Goal: Information Seeking & Learning: Learn about a topic

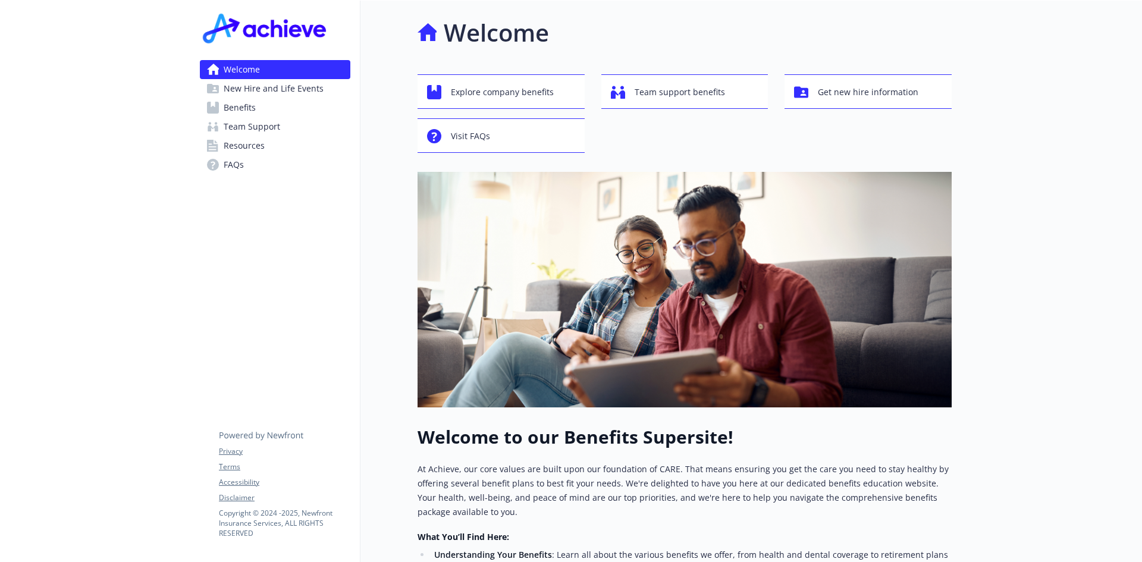
click at [262, 113] on link "Benefits" at bounding box center [275, 107] width 151 height 19
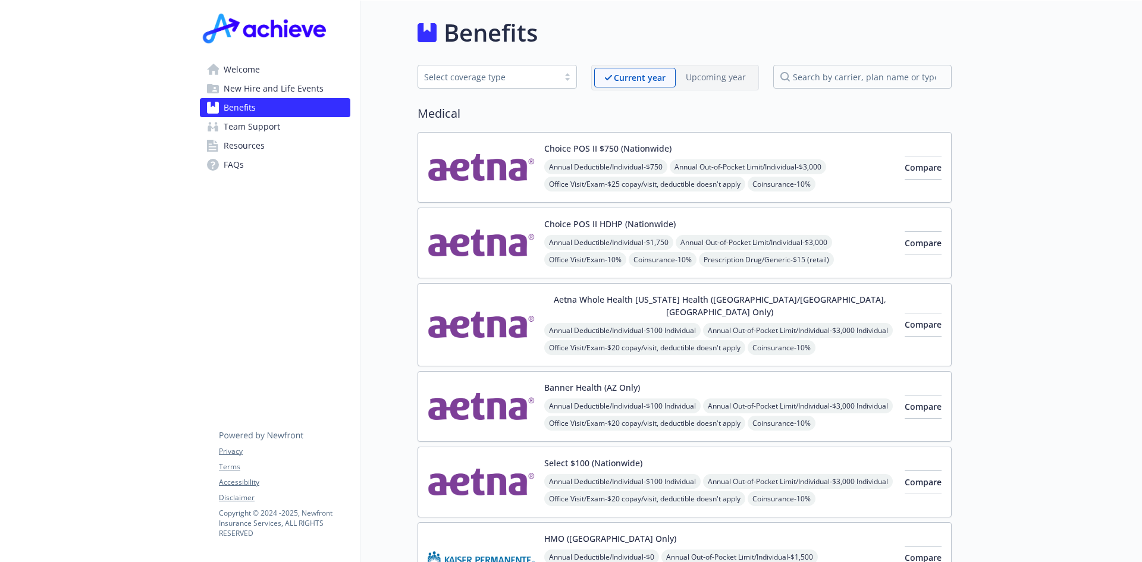
click at [559, 75] on div "Select coverage type" at bounding box center [488, 77] width 140 height 15
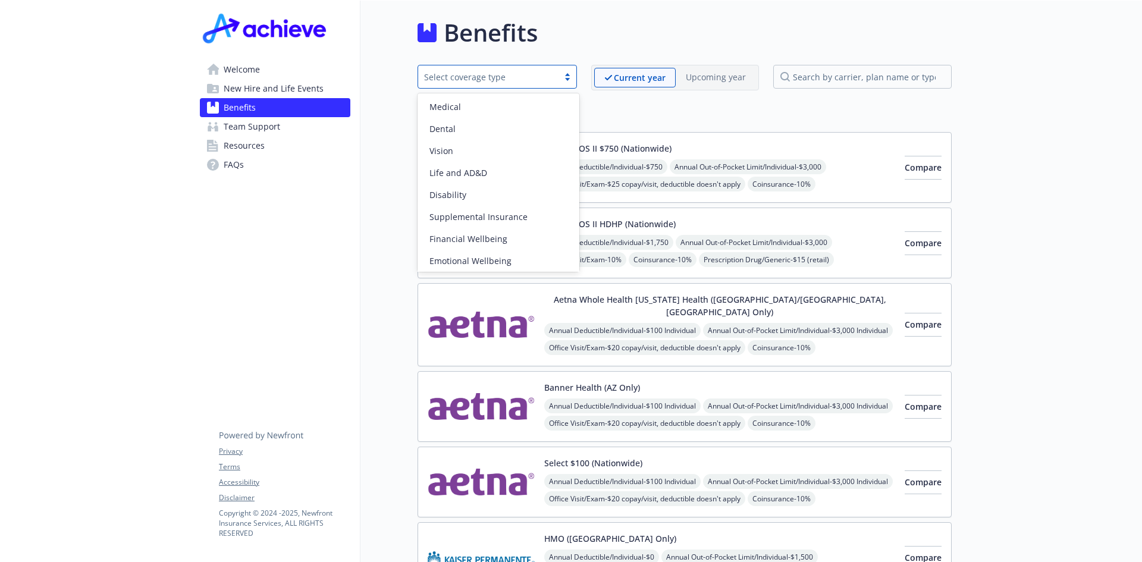
scroll to position [46, 0]
click at [527, 261] on span "Community & Social Wellbeing" at bounding box center [491, 258] width 122 height 12
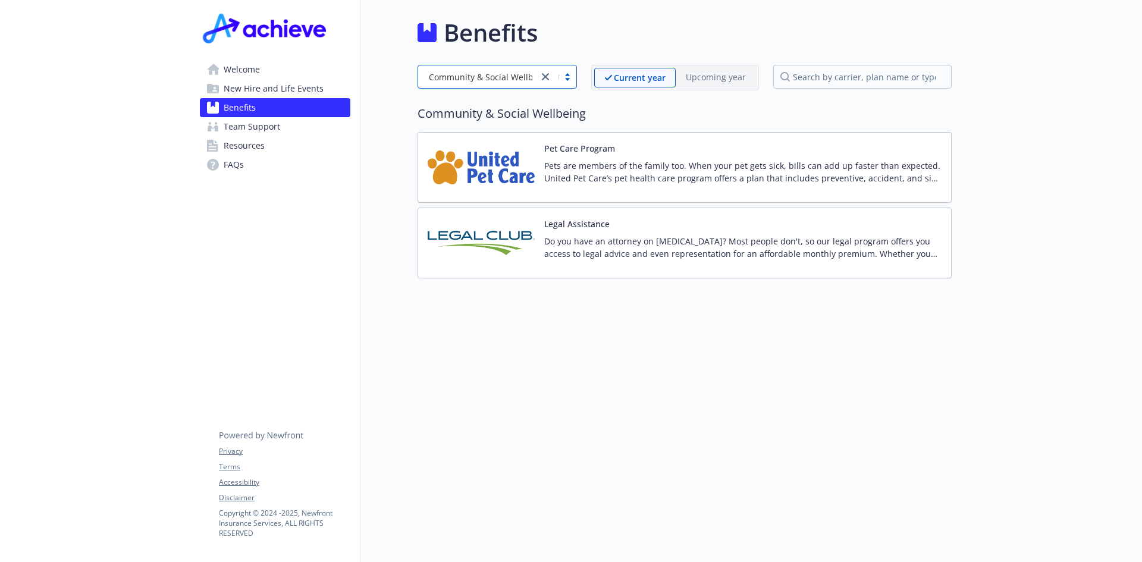
click at [774, 93] on div "There are no upcoming plans at this time" at bounding box center [717, 103] width 175 height 22
click at [555, 74] on div at bounding box center [558, 77] width 38 height 14
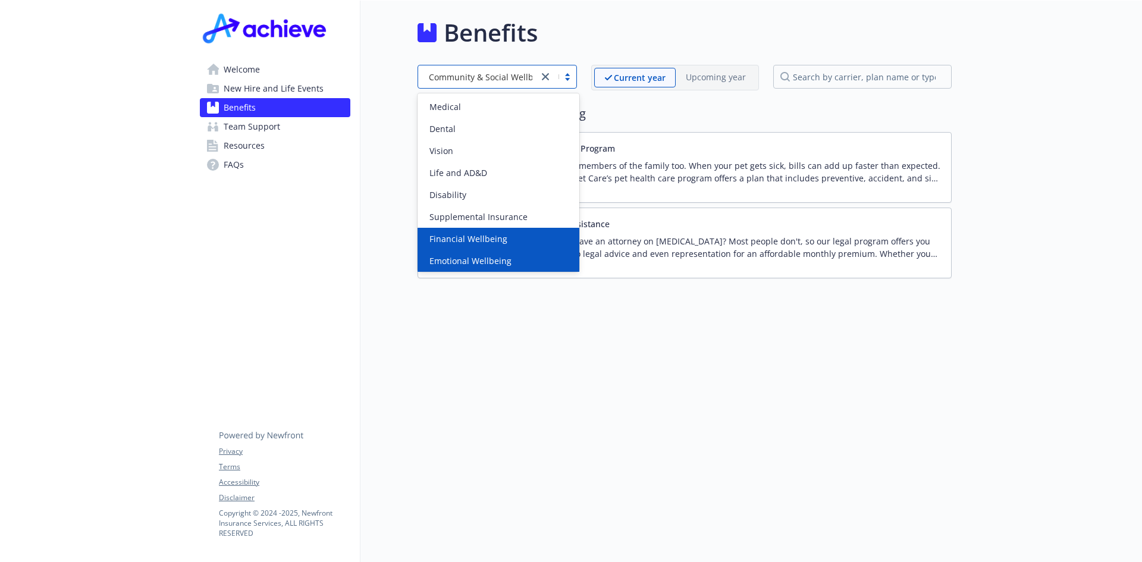
click at [514, 249] on div "Financial Wellbeing" at bounding box center [499, 239] width 162 height 22
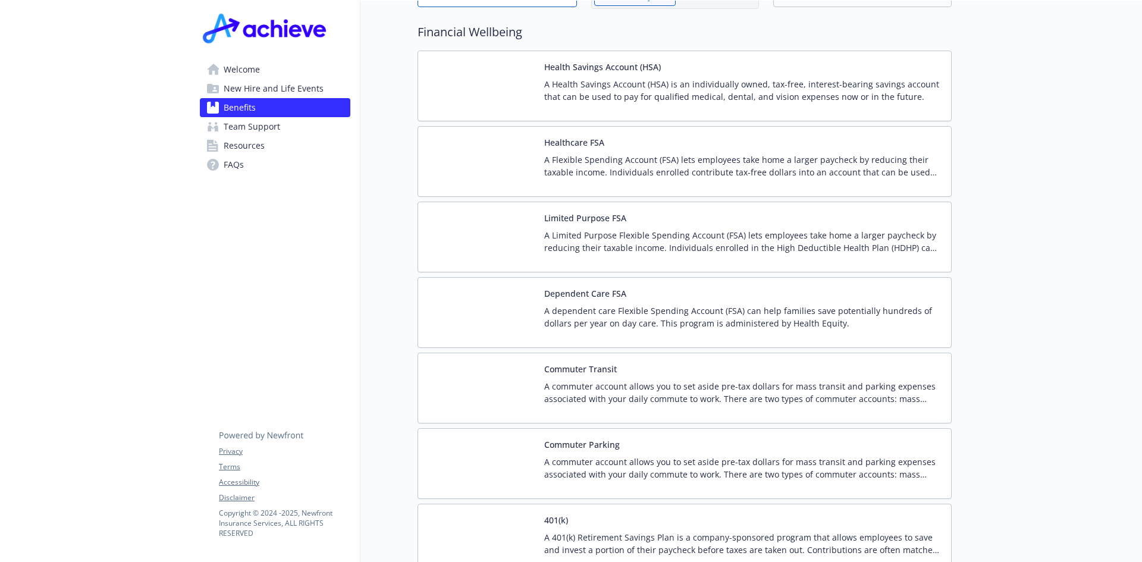
scroll to position [0, 0]
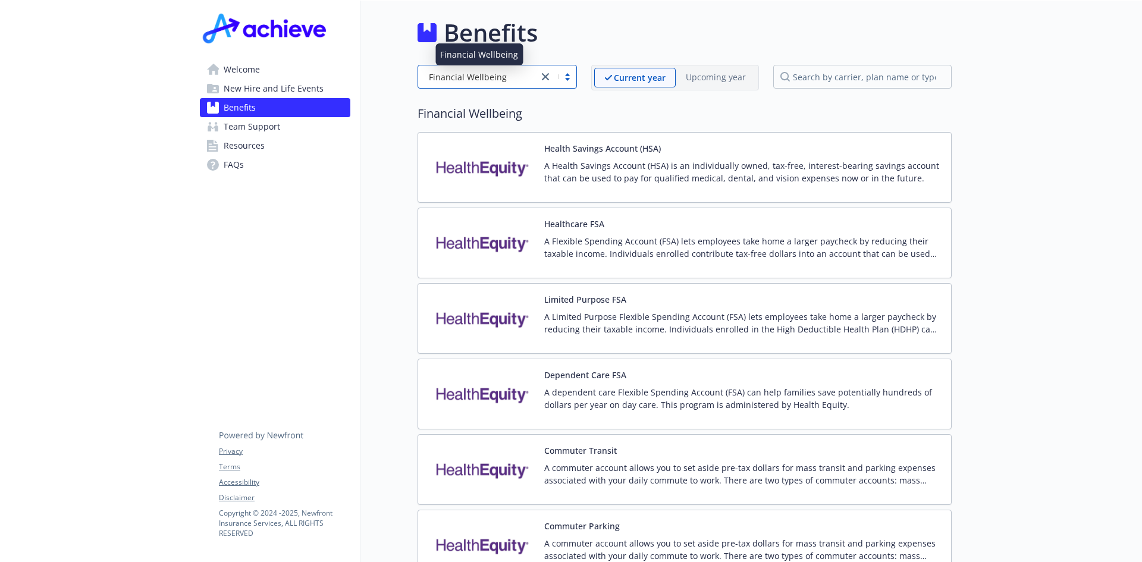
click at [464, 77] on span "Financial Wellbeing" at bounding box center [468, 77] width 78 height 12
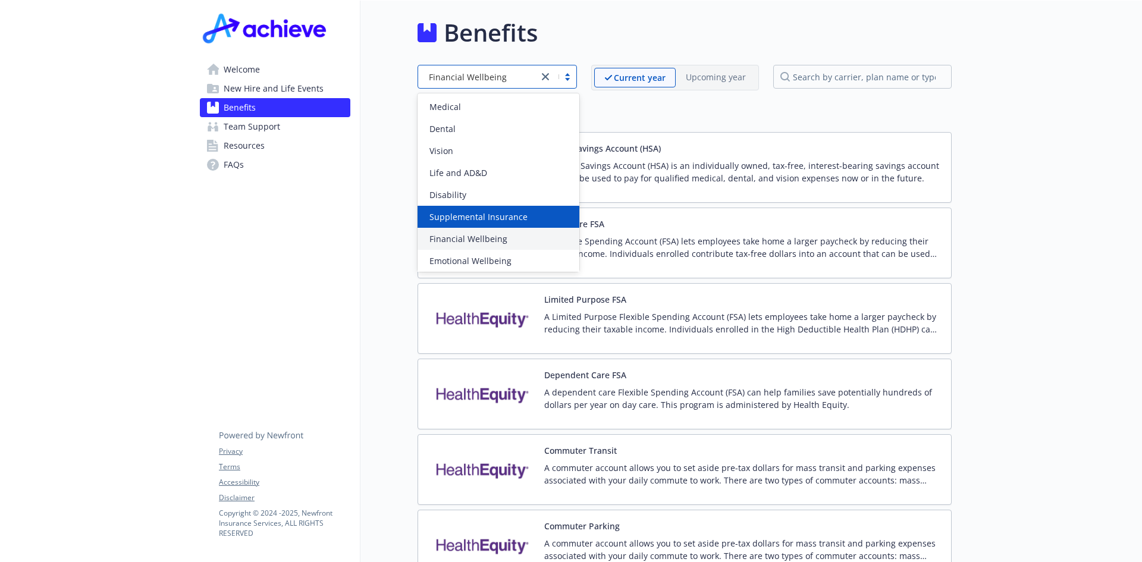
click at [511, 212] on span "Supplemental Insurance" at bounding box center [479, 217] width 98 height 12
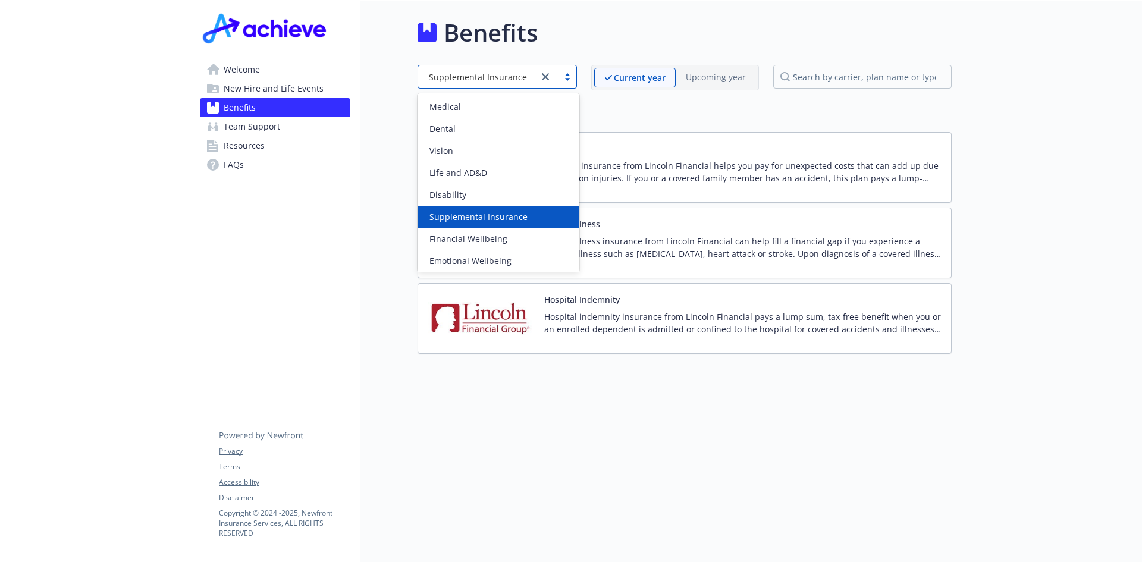
click at [481, 80] on span "Supplemental Insurance" at bounding box center [478, 77] width 98 height 12
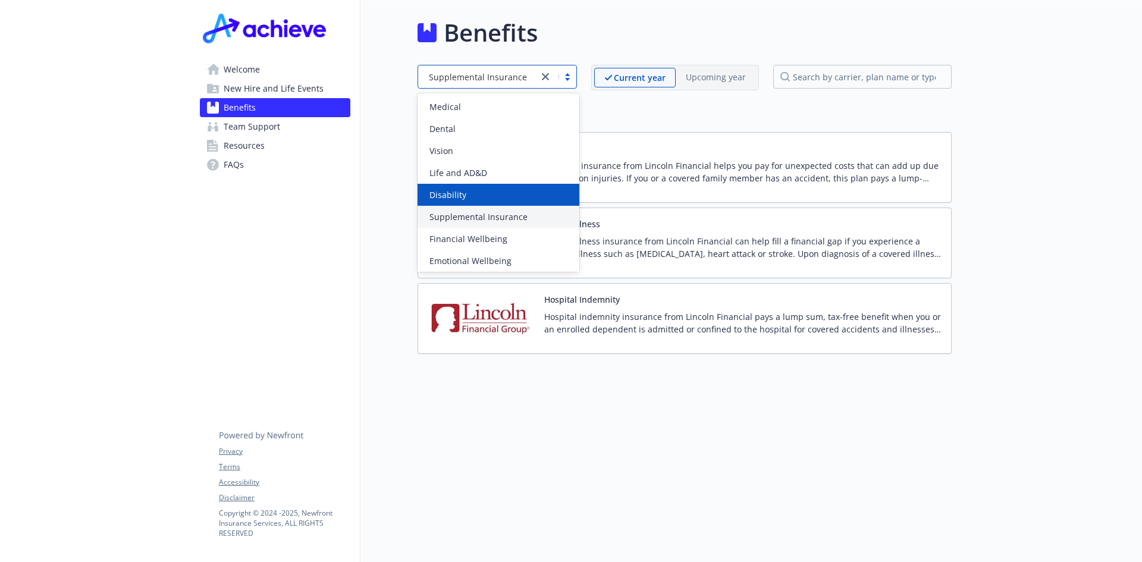
click at [488, 190] on div "Disability" at bounding box center [499, 195] width 148 height 12
click at [475, 80] on div "Disability" at bounding box center [478, 77] width 108 height 12
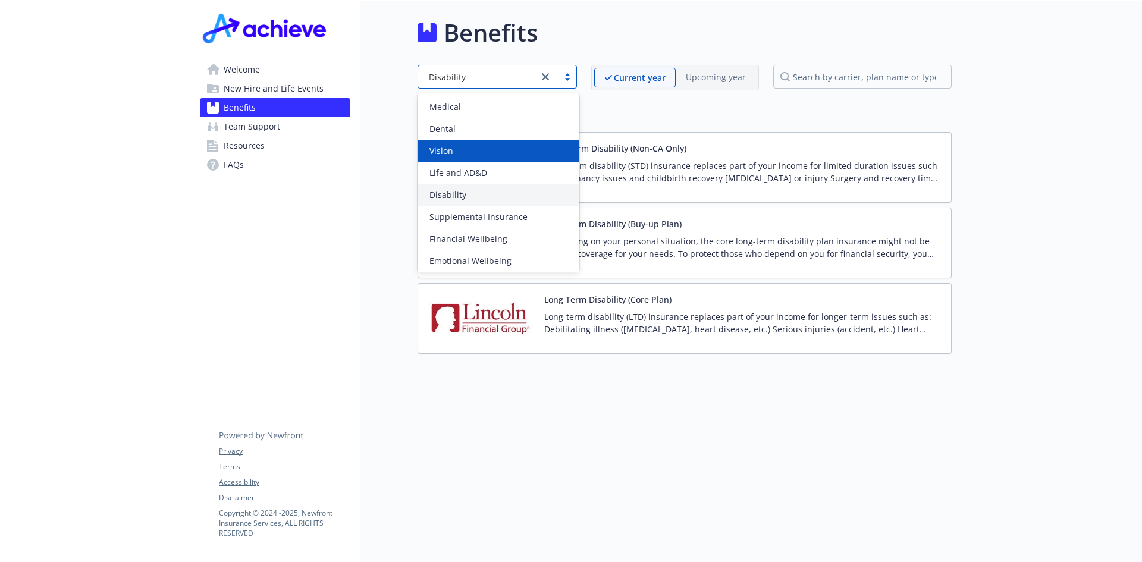
click at [491, 161] on div "Vision" at bounding box center [499, 151] width 162 height 22
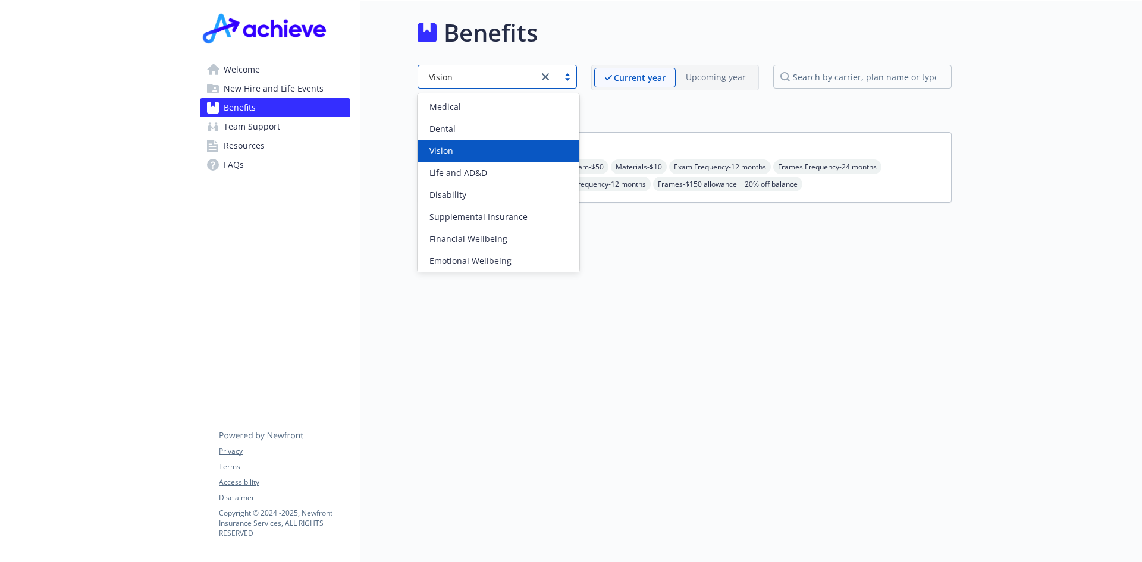
click at [475, 73] on div "Vision" at bounding box center [478, 77] width 108 height 12
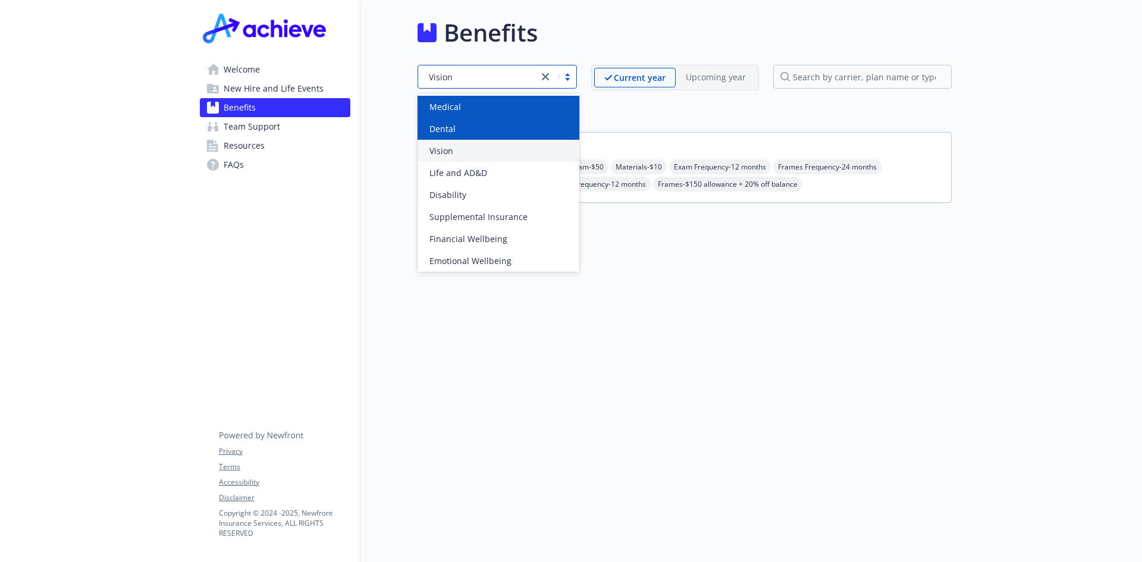
drag, startPoint x: 474, startPoint y: 119, endPoint x: 472, endPoint y: 105, distance: 14.4
click at [474, 110] on div "Medical Dental Vision Life and AD&D Disability Supplemental Insurance Financial…" at bounding box center [499, 182] width 162 height 179
click at [472, 104] on div "Medical" at bounding box center [499, 107] width 148 height 12
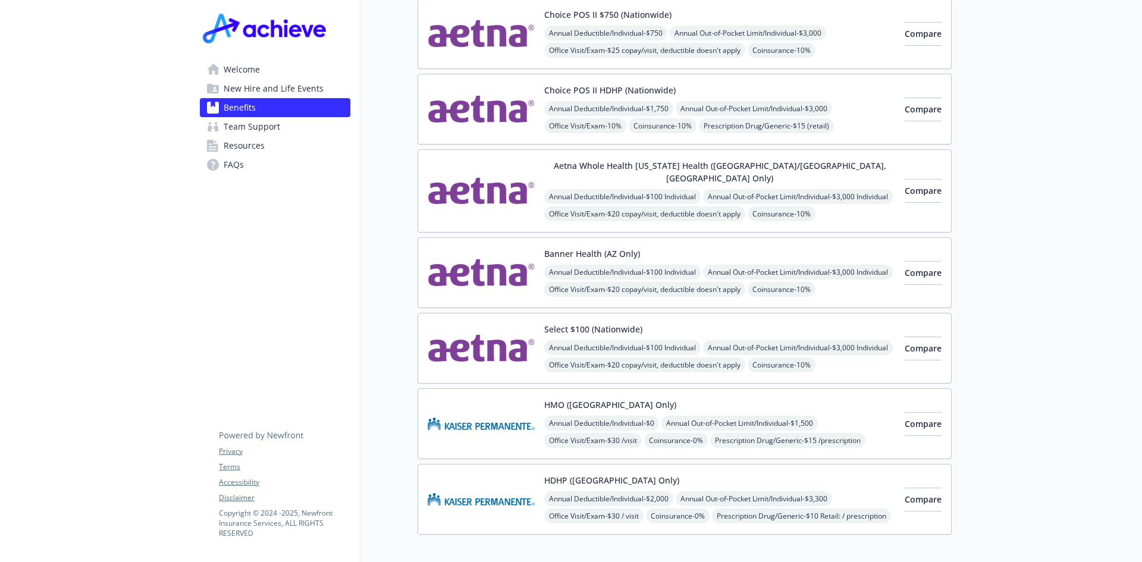
scroll to position [189, 0]
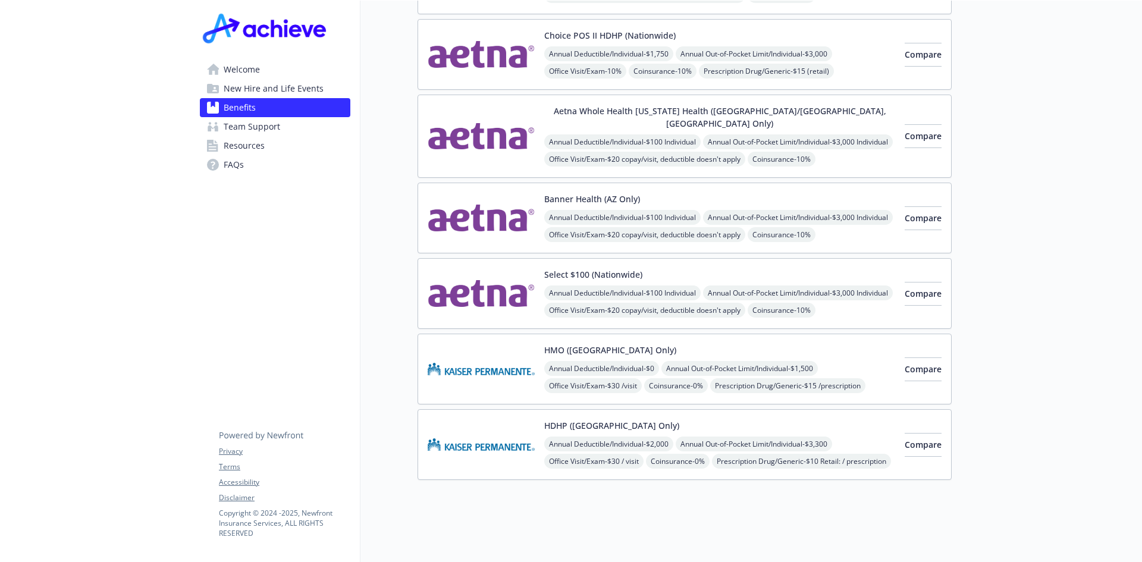
click at [279, 128] on link "Team Support" at bounding box center [275, 126] width 151 height 19
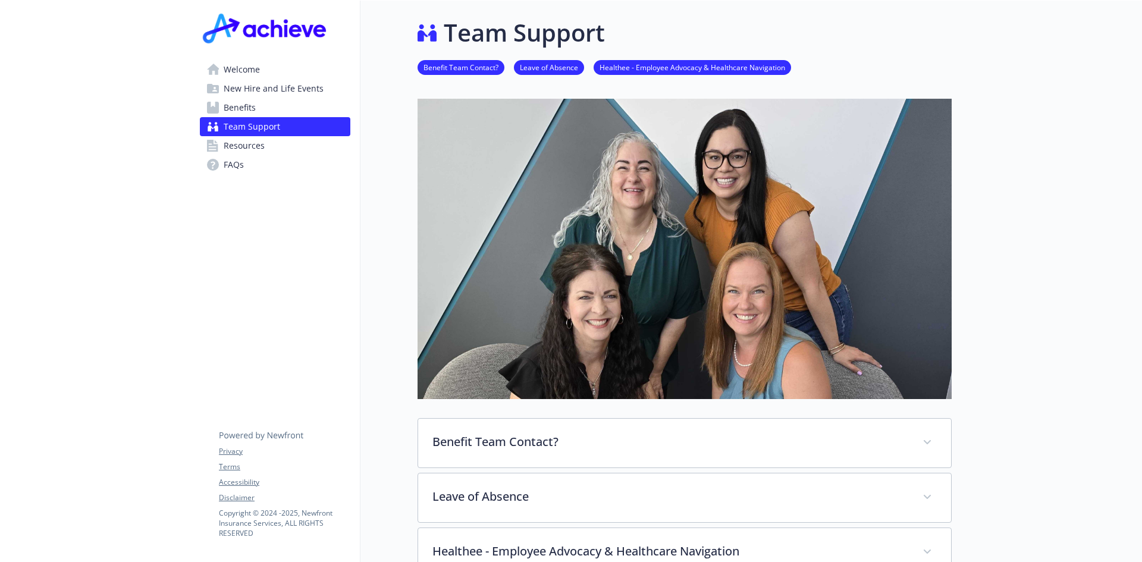
click at [265, 141] on link "Resources" at bounding box center [275, 145] width 151 height 19
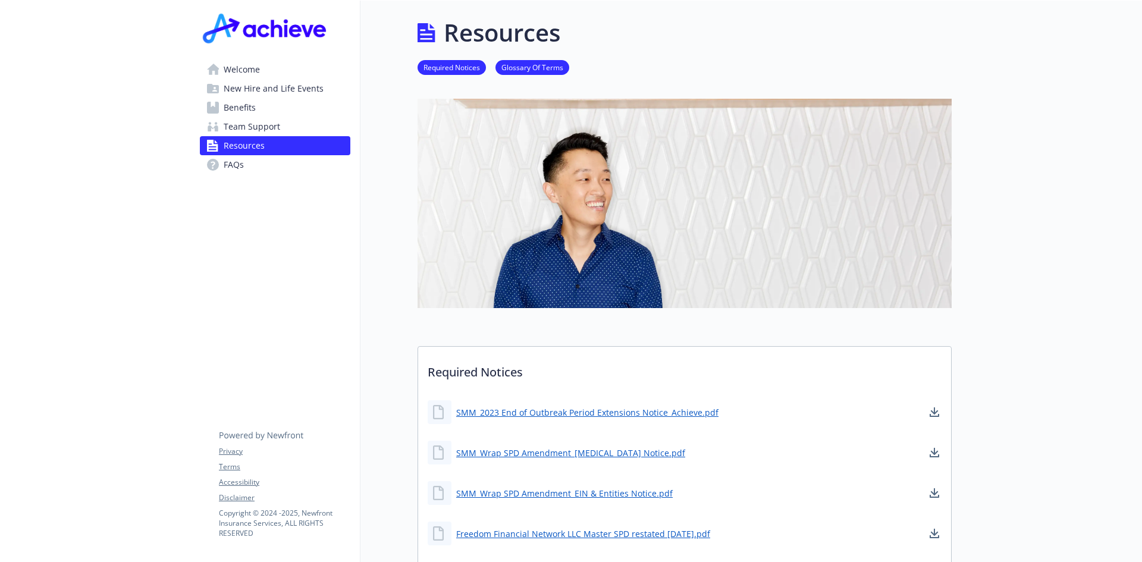
click at [202, 165] on link "FAQs" at bounding box center [275, 164] width 151 height 19
